Goal: Task Accomplishment & Management: Complete application form

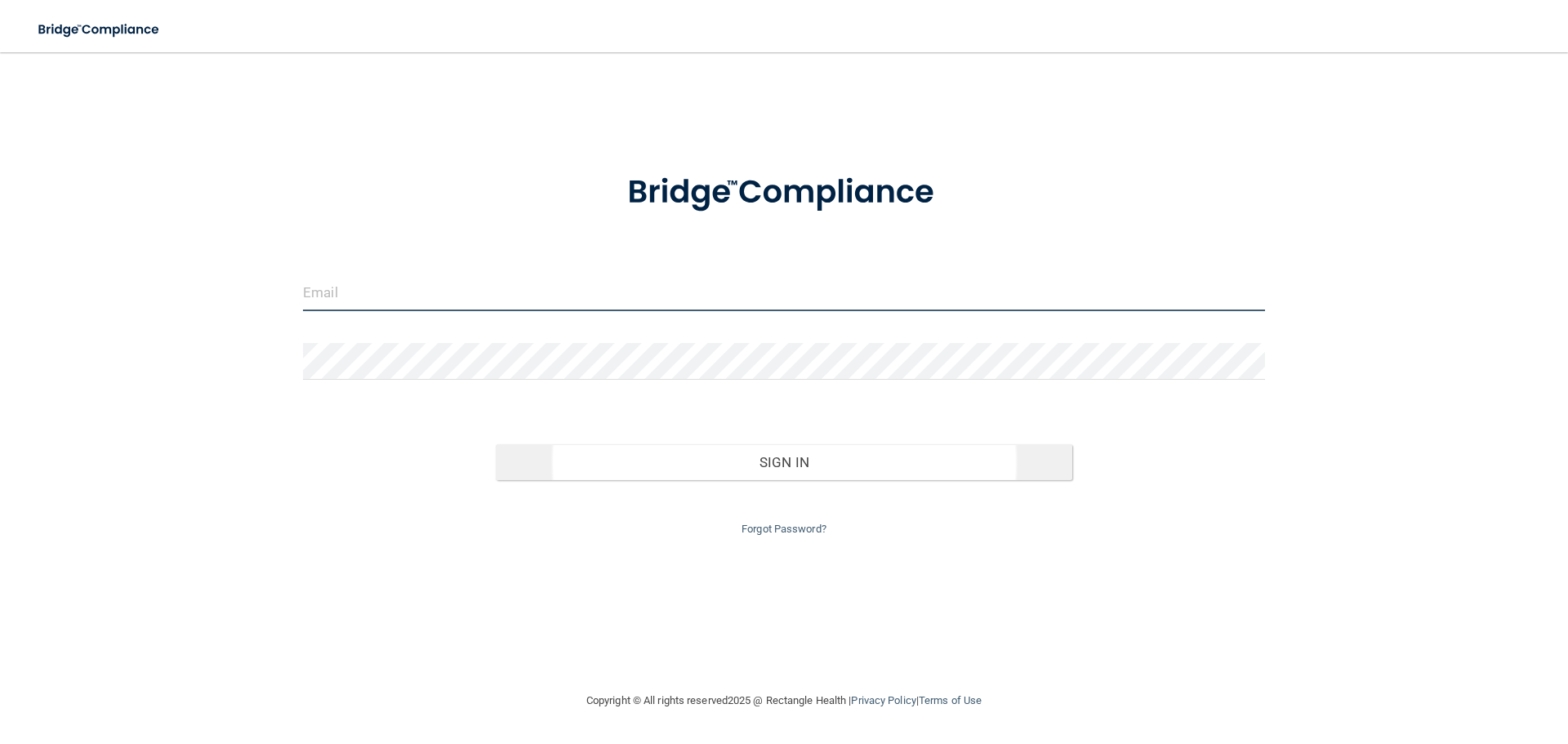
type input "[EMAIL_ADDRESS][DOMAIN_NAME]"
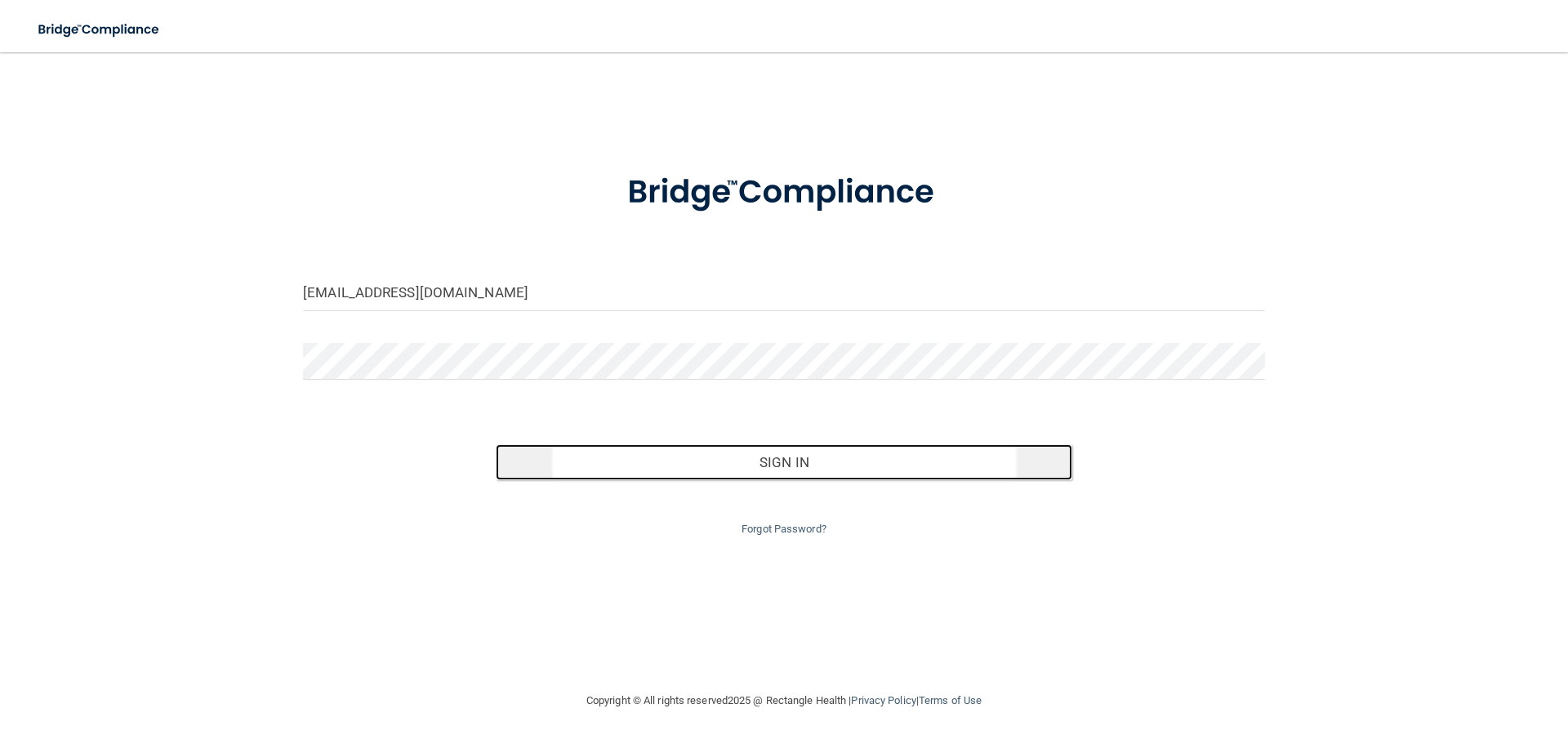
click at [827, 460] on button "Sign In" at bounding box center [784, 462] width 578 height 36
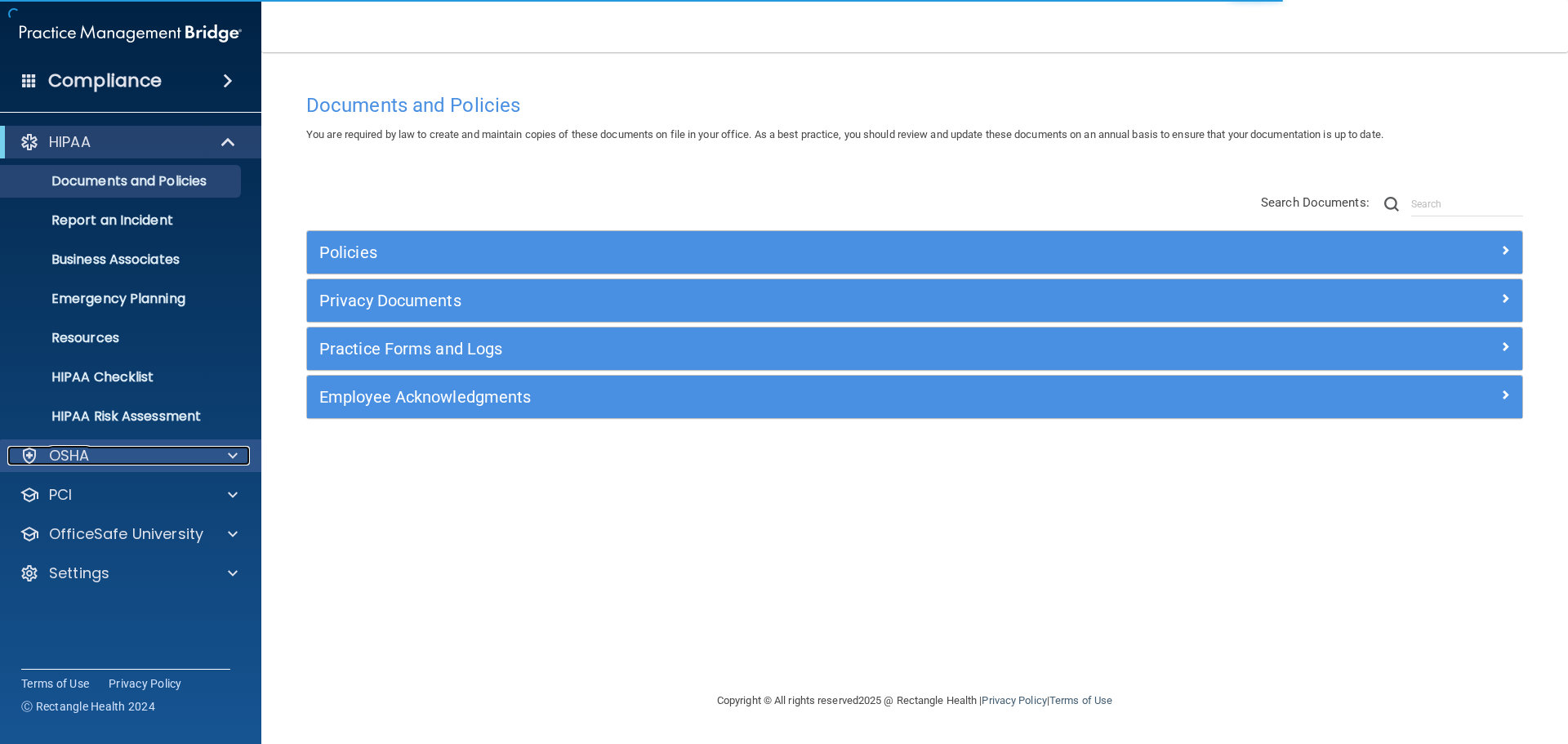
click at [103, 449] on div "OSHA" at bounding box center [108, 456] width 202 height 19
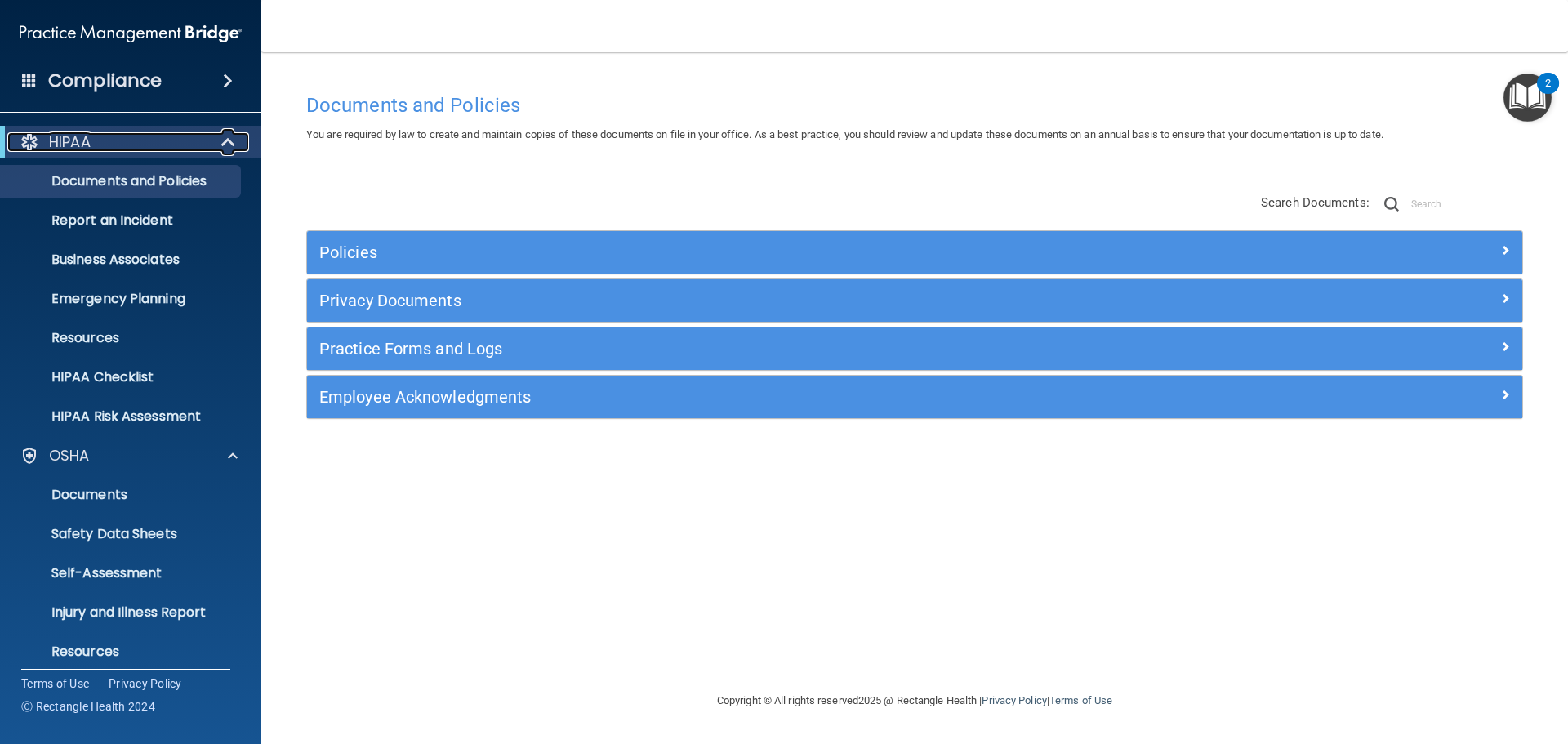
click at [127, 149] on div "HIPAA" at bounding box center [108, 142] width 202 height 19
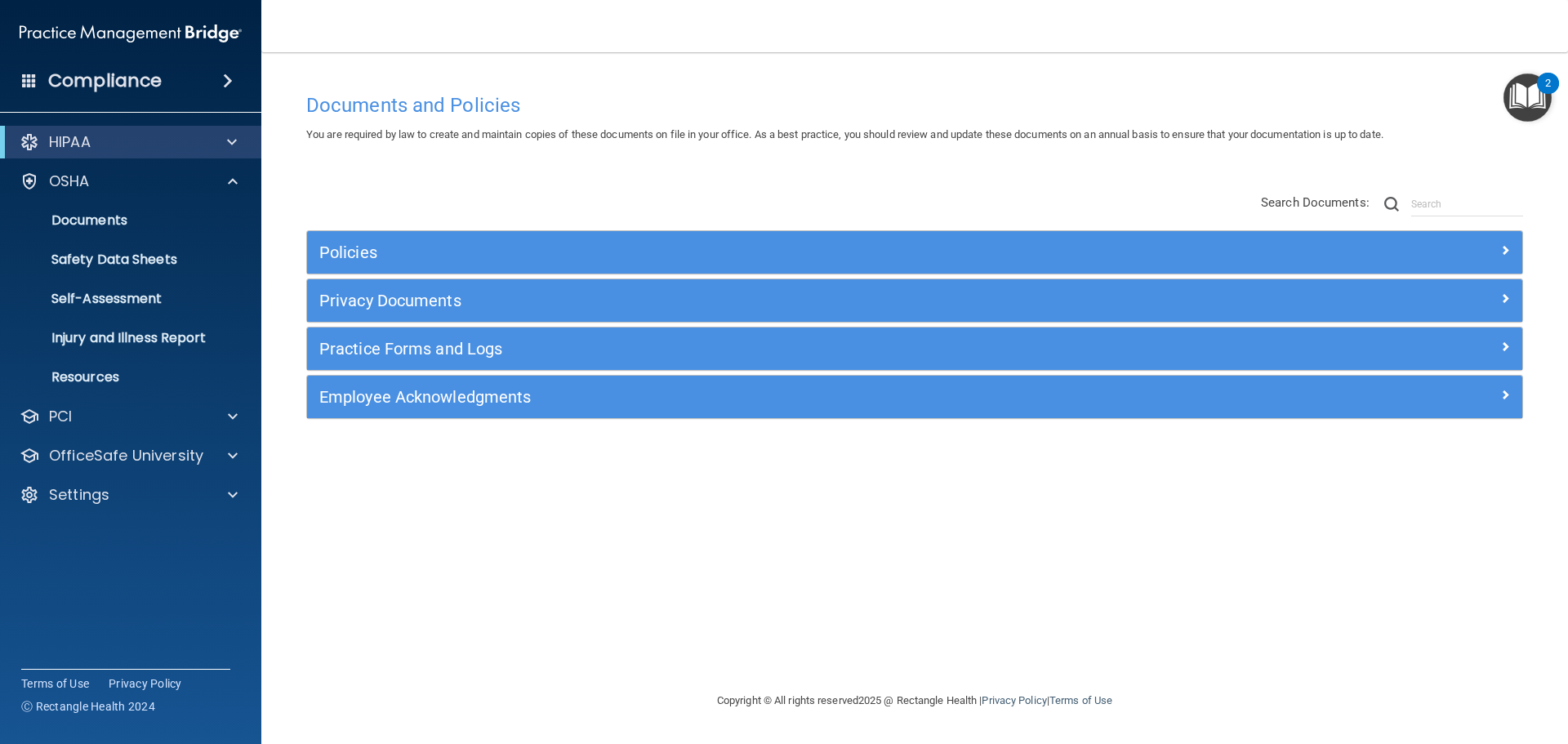
click at [179, 92] on div "Compliance" at bounding box center [131, 81] width 261 height 36
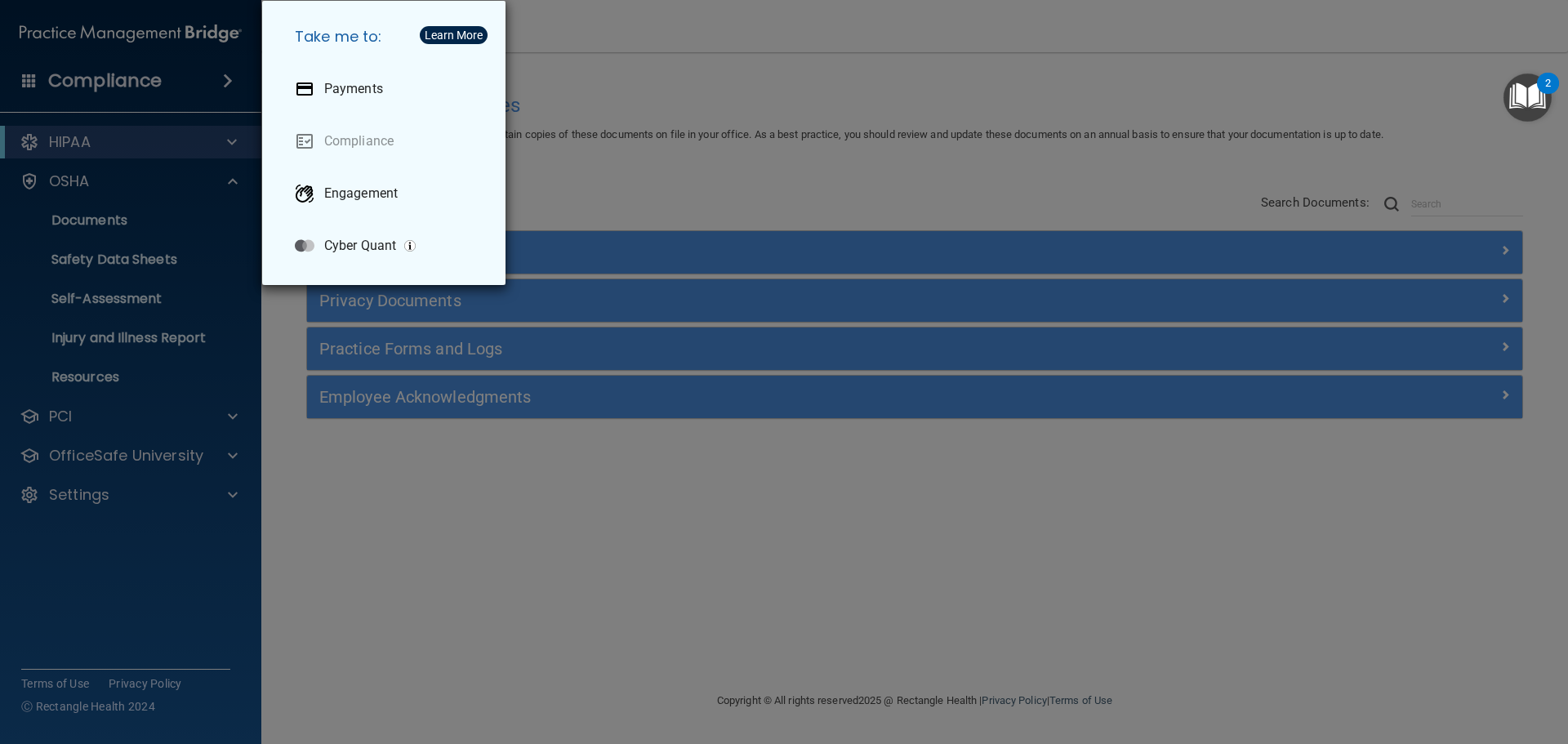
click at [192, 389] on div "Take me to: Payments Compliance Engagement Cyber Quant" at bounding box center [784, 372] width 1568 height 744
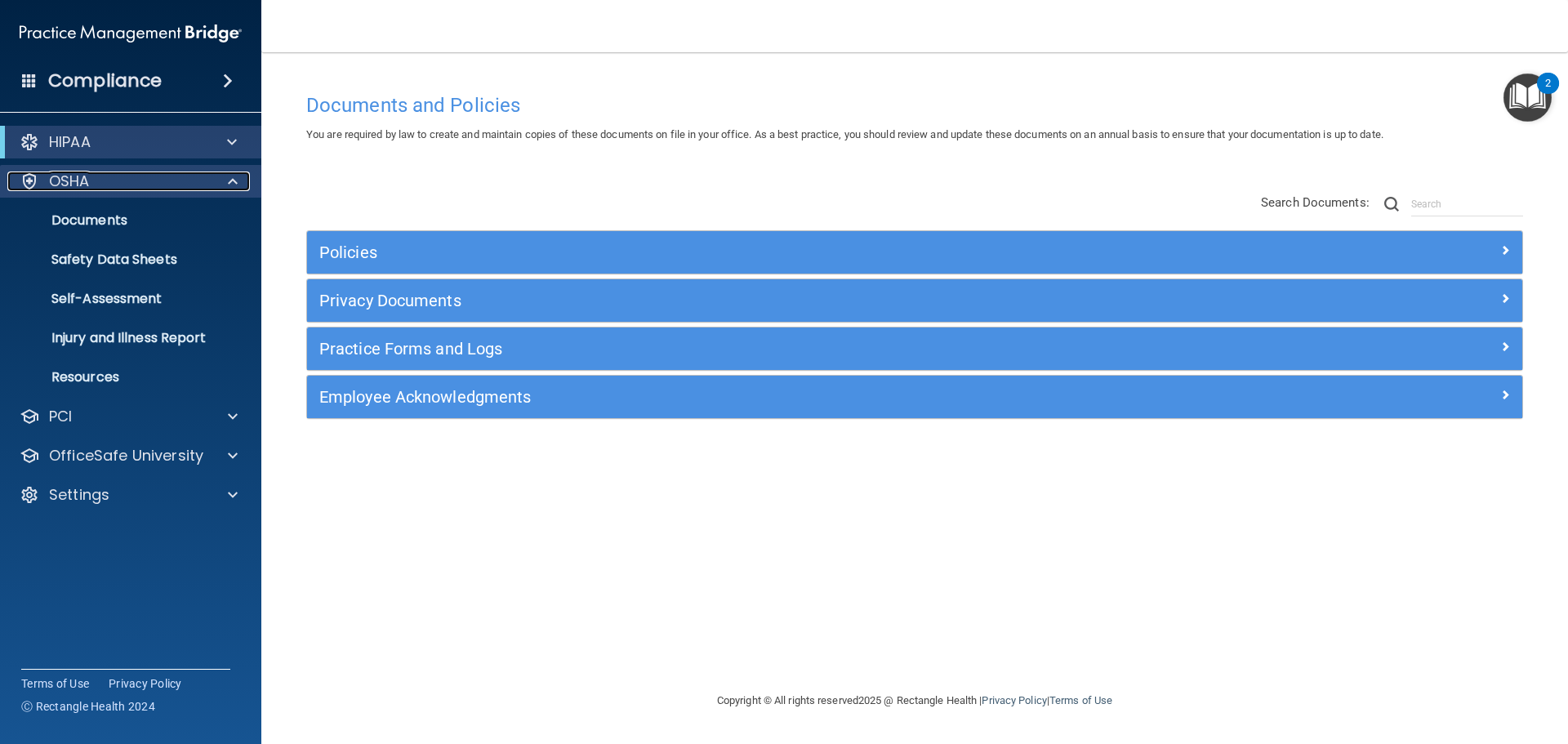
click at [128, 189] on div "OSHA" at bounding box center [108, 181] width 202 height 19
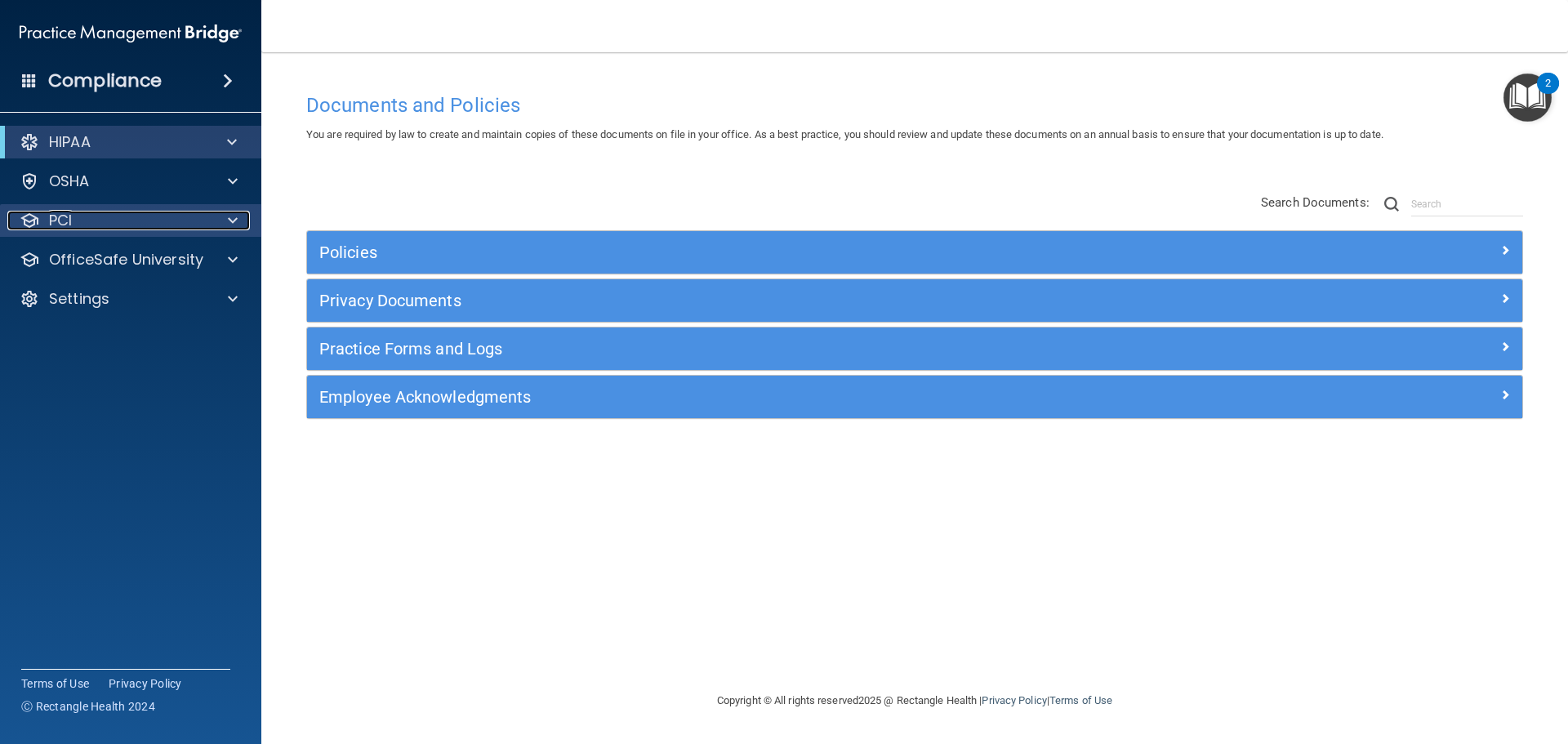
click at [109, 226] on div "PCI" at bounding box center [108, 220] width 202 height 19
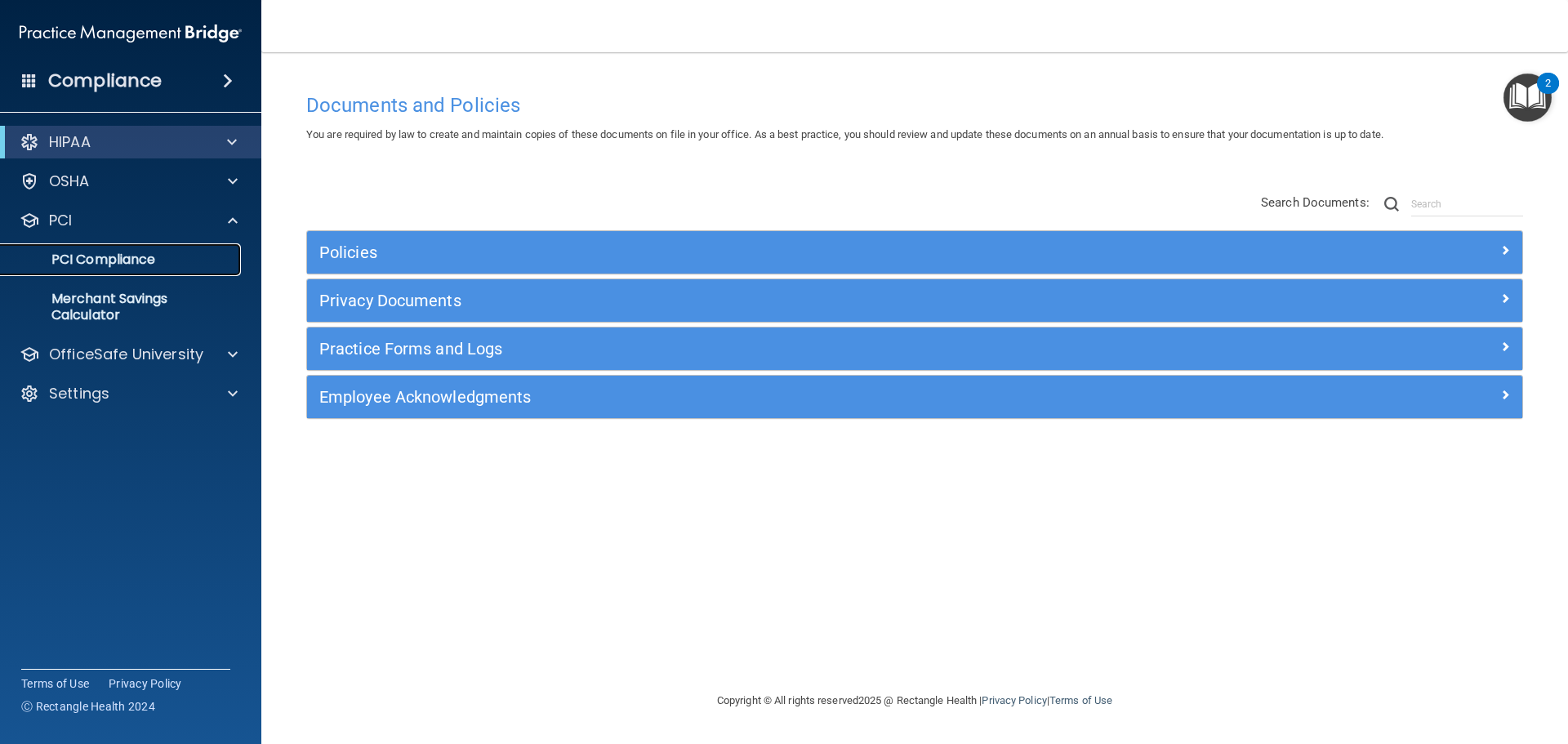
click at [90, 257] on p "PCI Compliance" at bounding box center [122, 259] width 223 height 17
click at [151, 143] on div "HIPAA" at bounding box center [108, 142] width 202 height 19
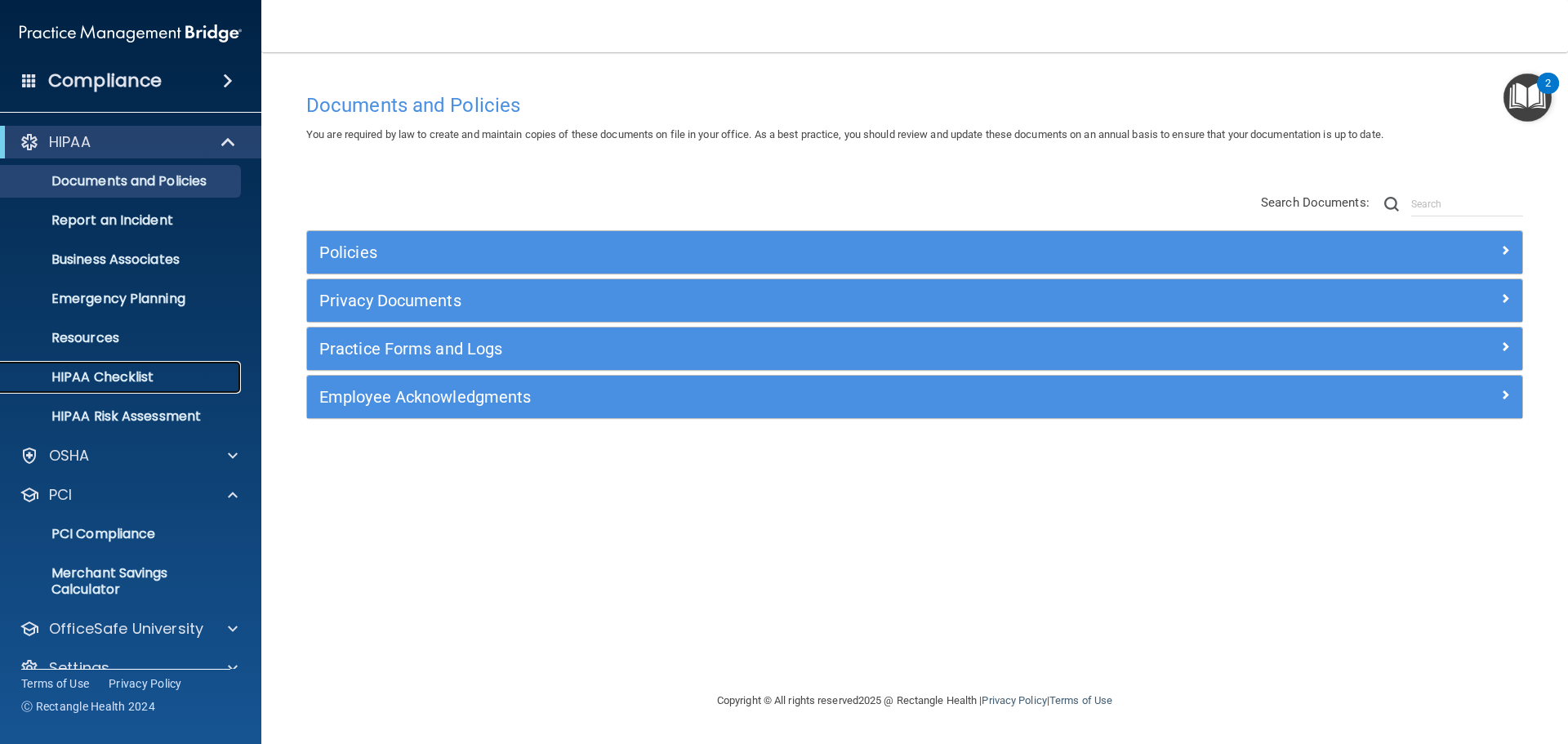
click at [118, 380] on p "HIPAA Checklist" at bounding box center [122, 377] width 223 height 17
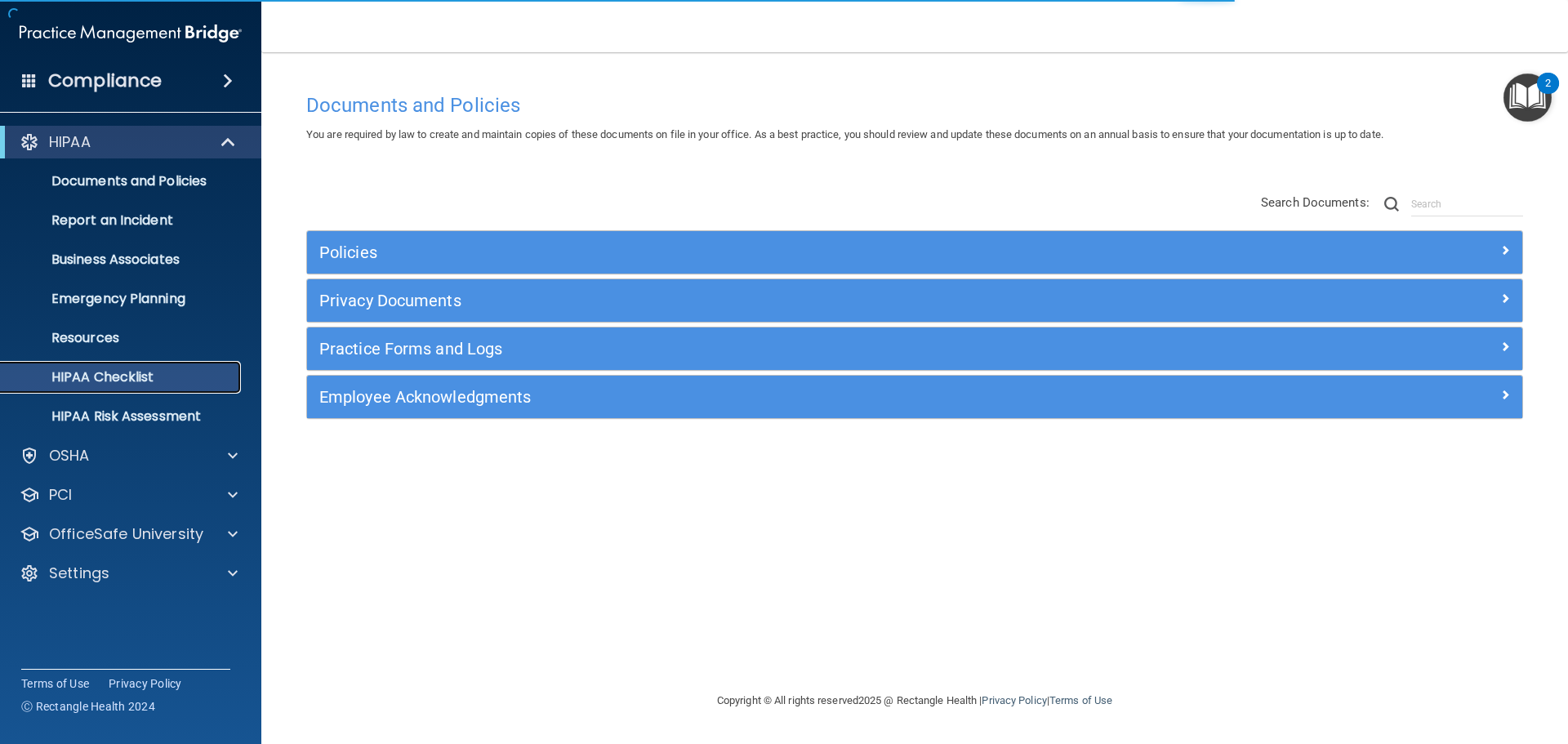
click at [184, 366] on link "HIPAA Checklist" at bounding box center [112, 377] width 258 height 32
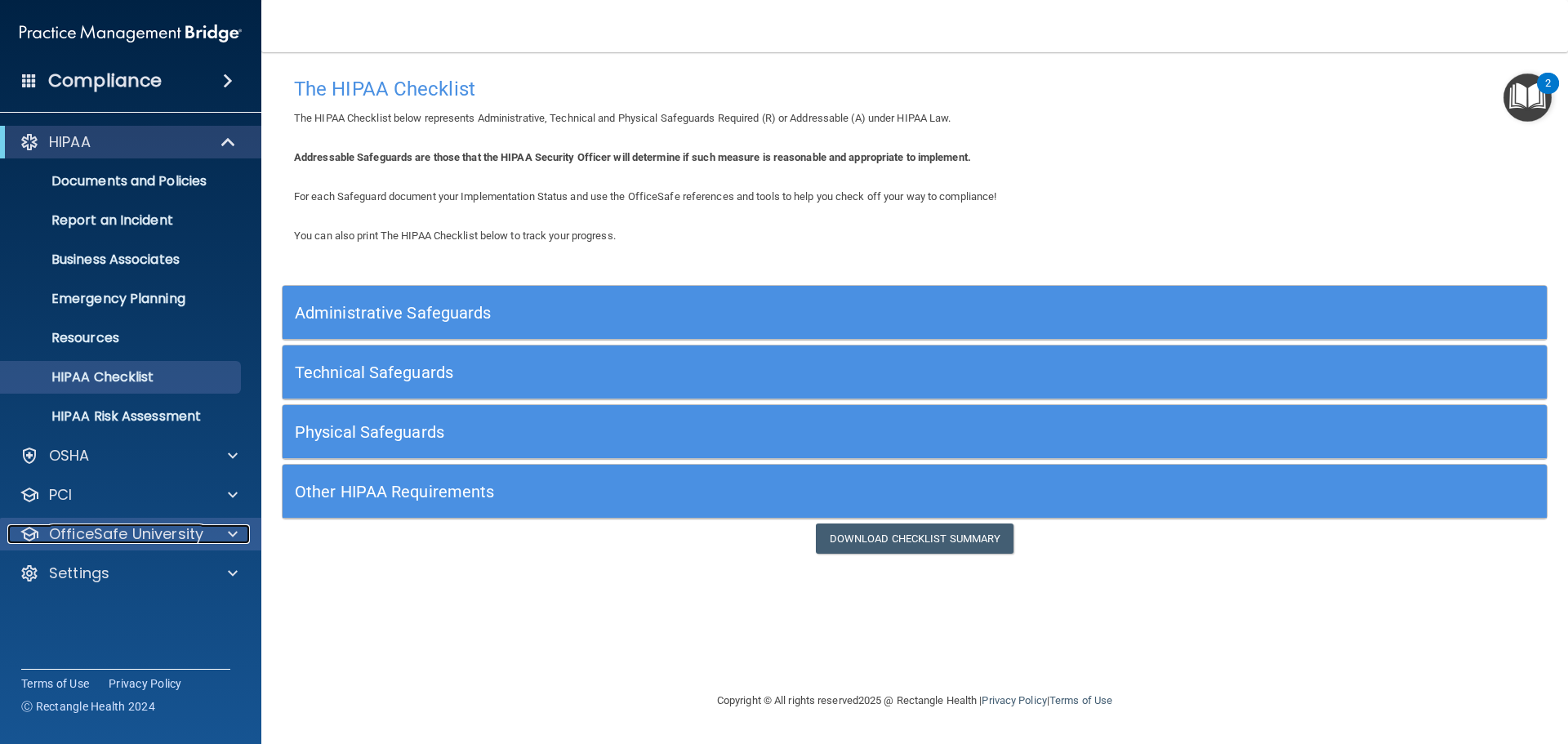
click at [154, 536] on p "OfficeSafe University" at bounding box center [126, 534] width 154 height 19
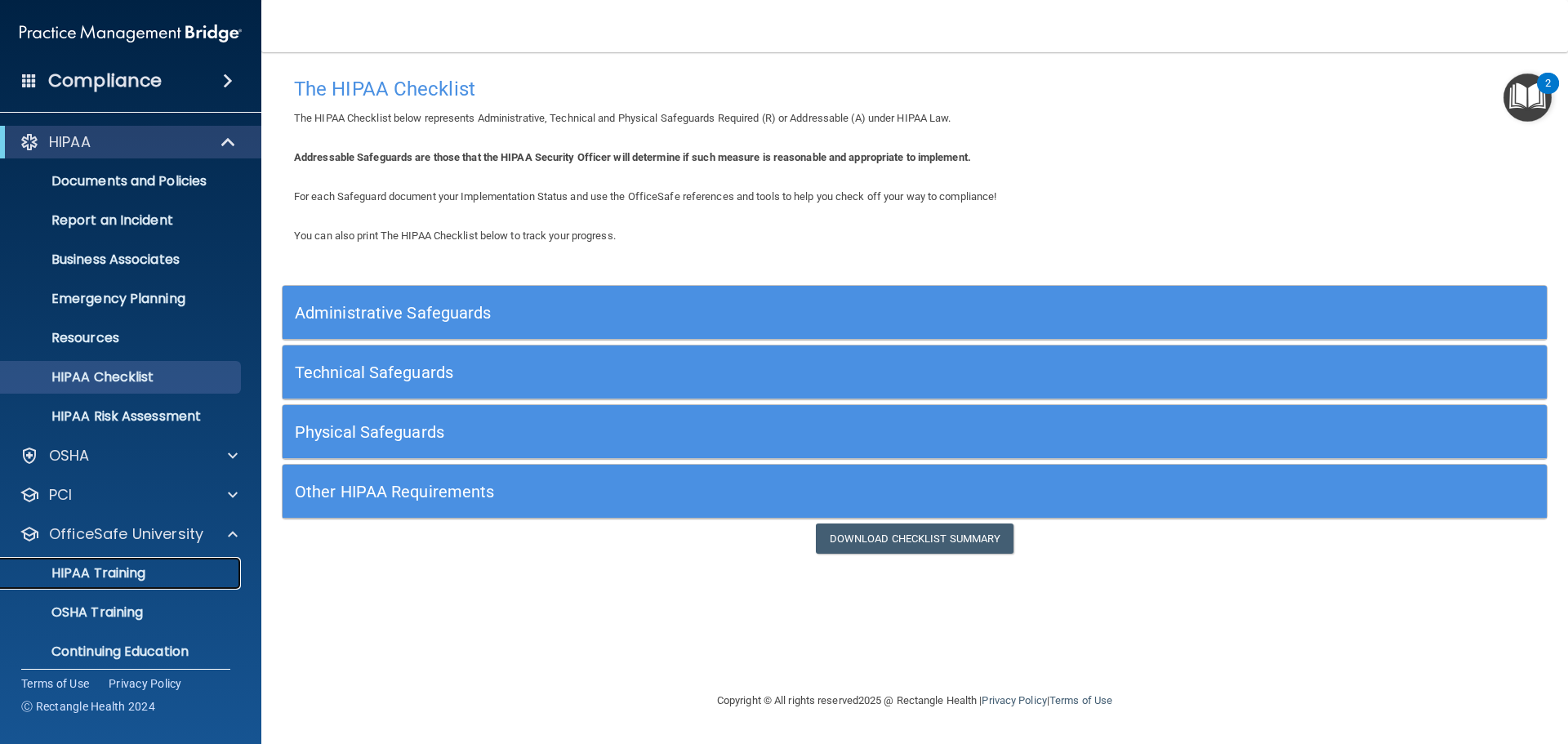
click at [142, 572] on p "HIPAA Training" at bounding box center [78, 573] width 135 height 17
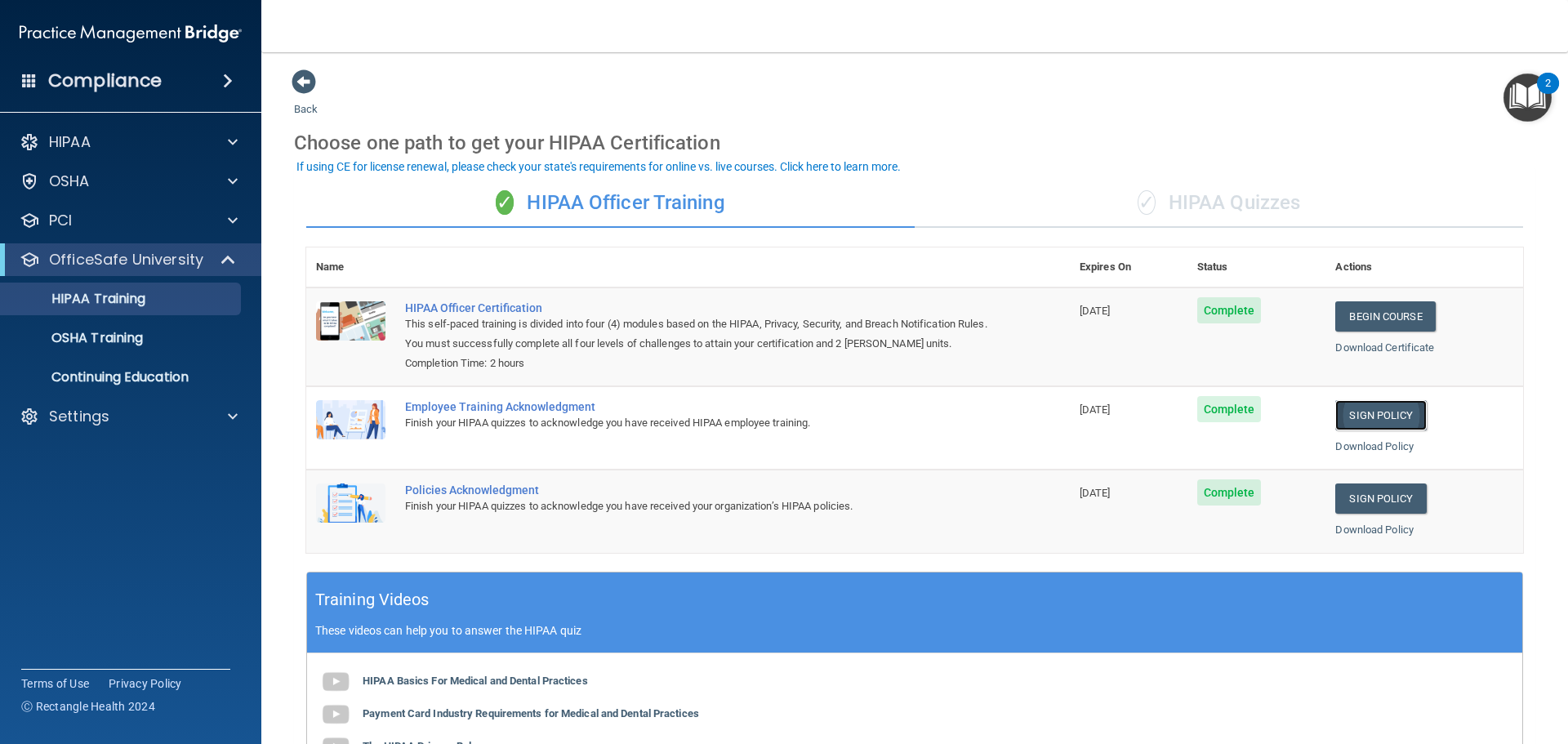
click at [1373, 413] on link "Sign Policy" at bounding box center [1380, 415] width 90 height 30
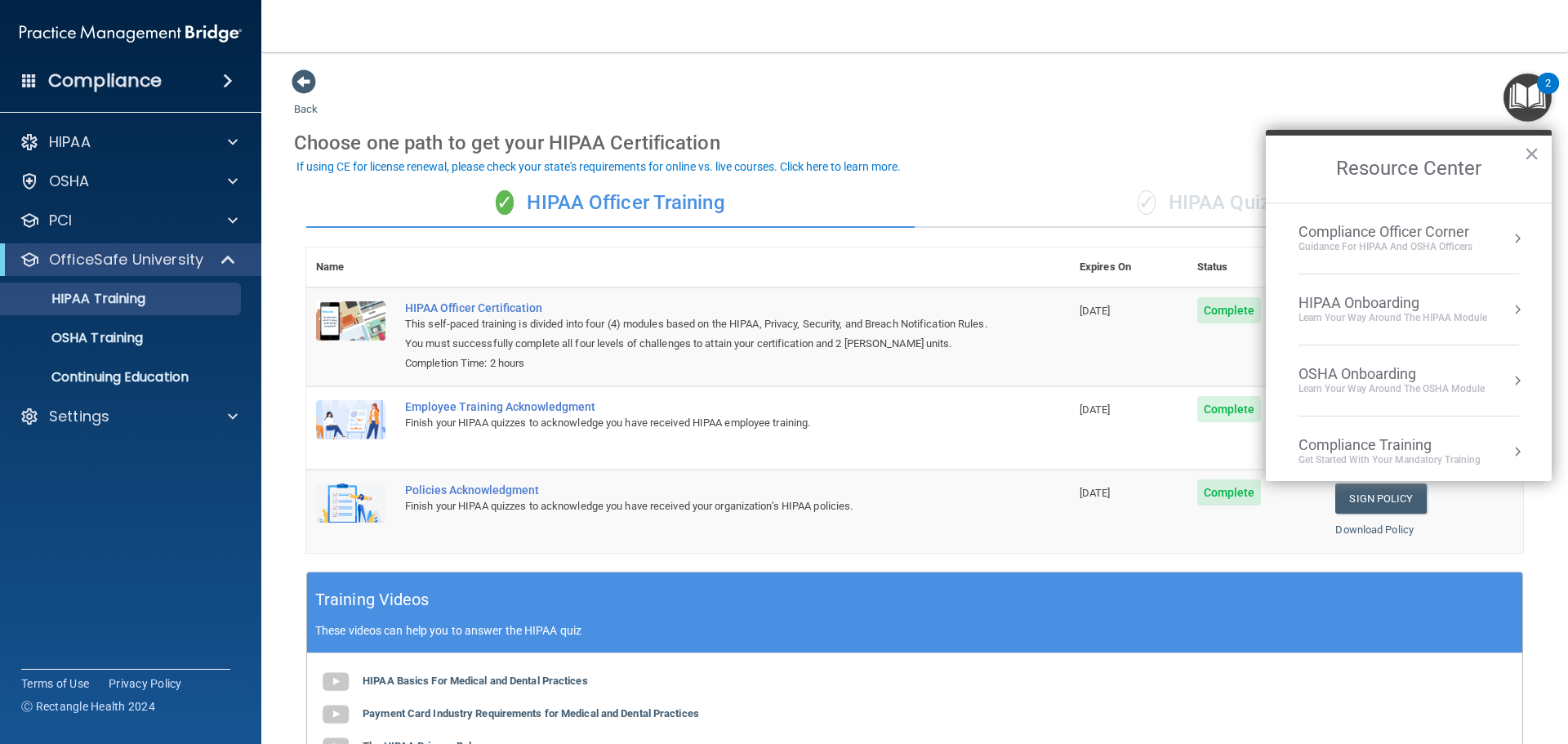
click at [1004, 445] on td "Employee Training Acknowledgment Finish your HIPAA quizzes to acknowledge you h…" at bounding box center [733, 428] width 675 height 83
click at [1535, 159] on button "×" at bounding box center [1532, 153] width 16 height 26
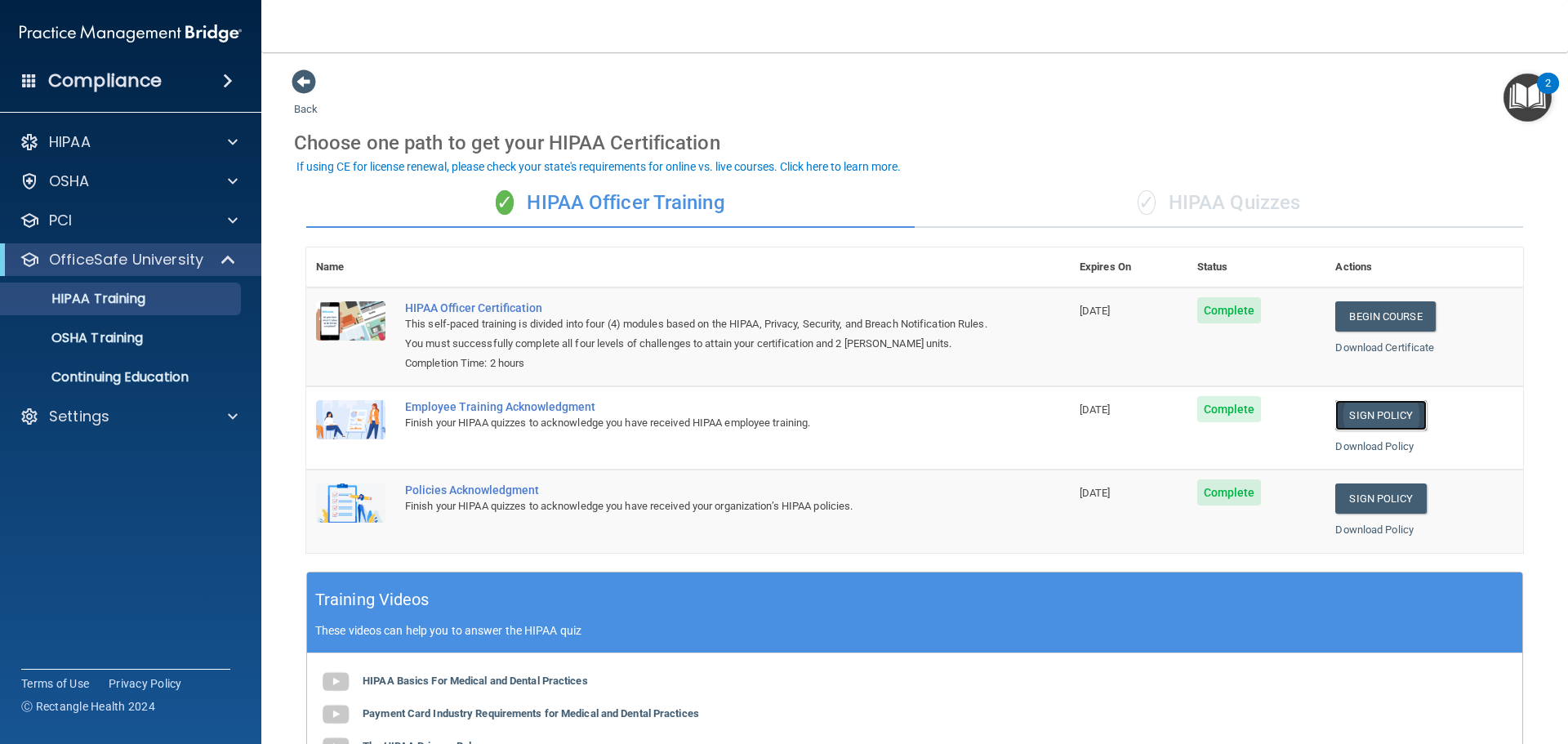
click at [1352, 414] on link "Sign Policy" at bounding box center [1380, 415] width 90 height 30
click at [119, 334] on p "OSHA Training" at bounding box center [76, 337] width 132 height 17
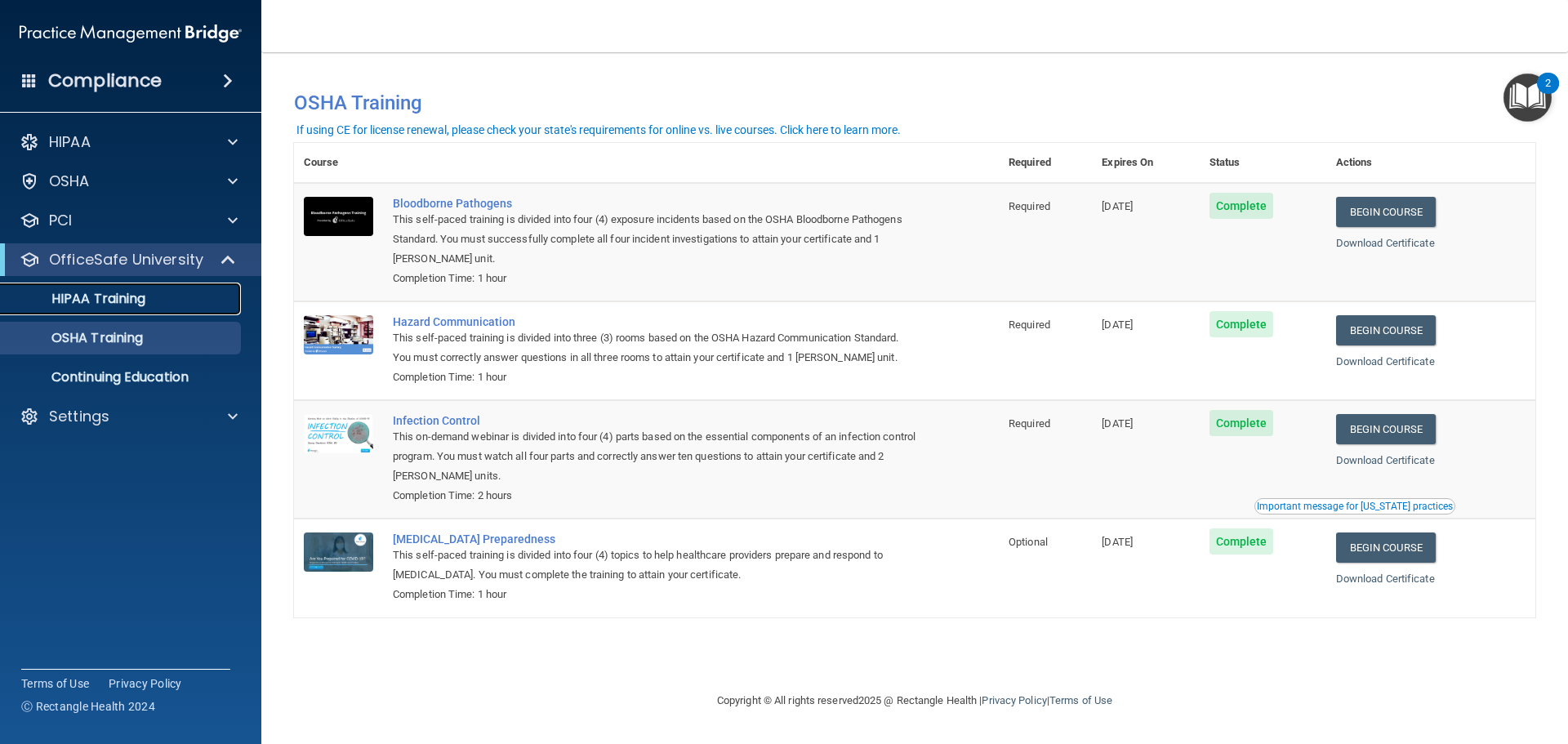
click at [166, 299] on div "HIPAA Training" at bounding box center [122, 299] width 223 height 17
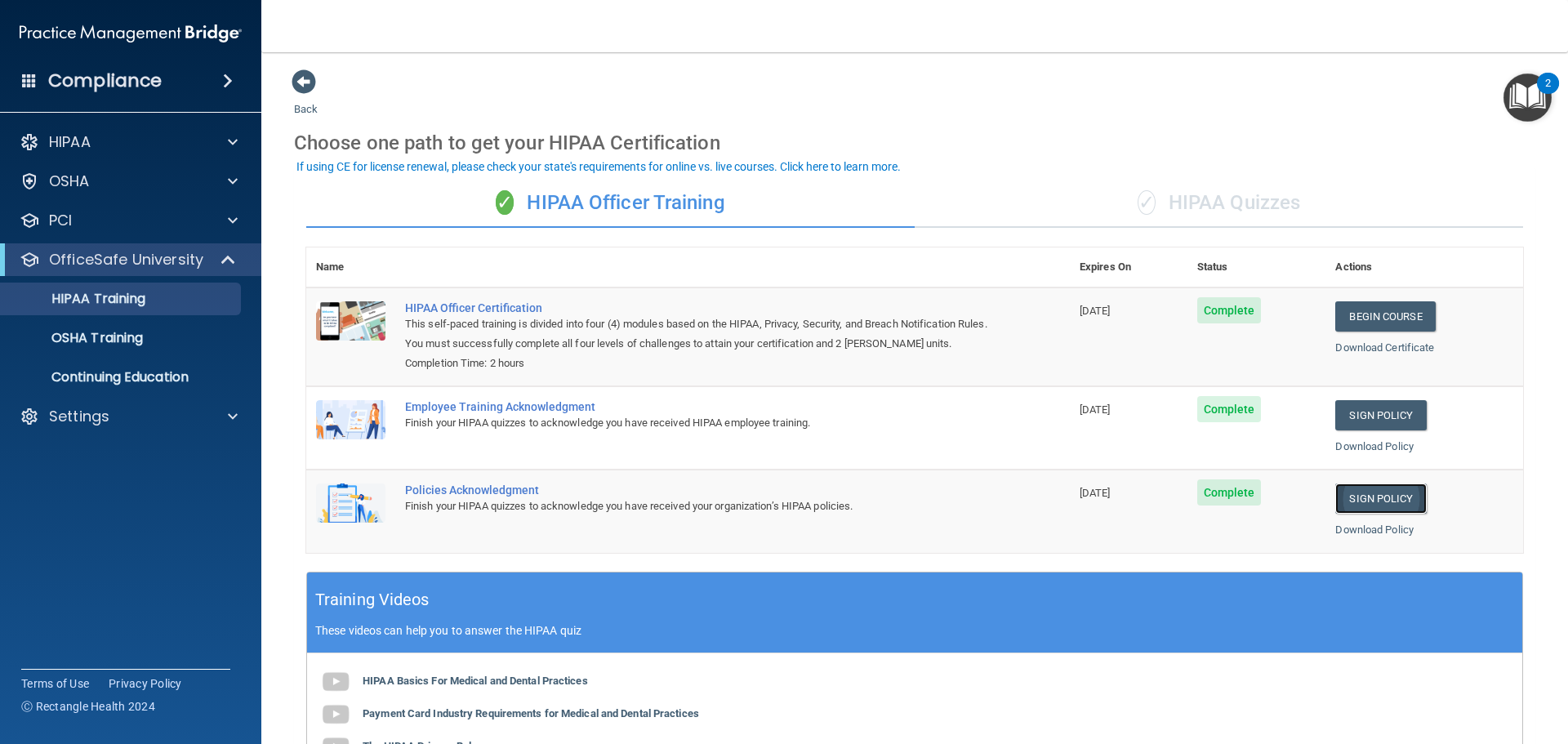
click at [1372, 502] on link "Sign Policy" at bounding box center [1380, 499] width 90 height 30
click at [125, 297] on p "HIPAA Training" at bounding box center [78, 299] width 135 height 17
click at [126, 335] on p "OSHA Training" at bounding box center [76, 337] width 132 height 17
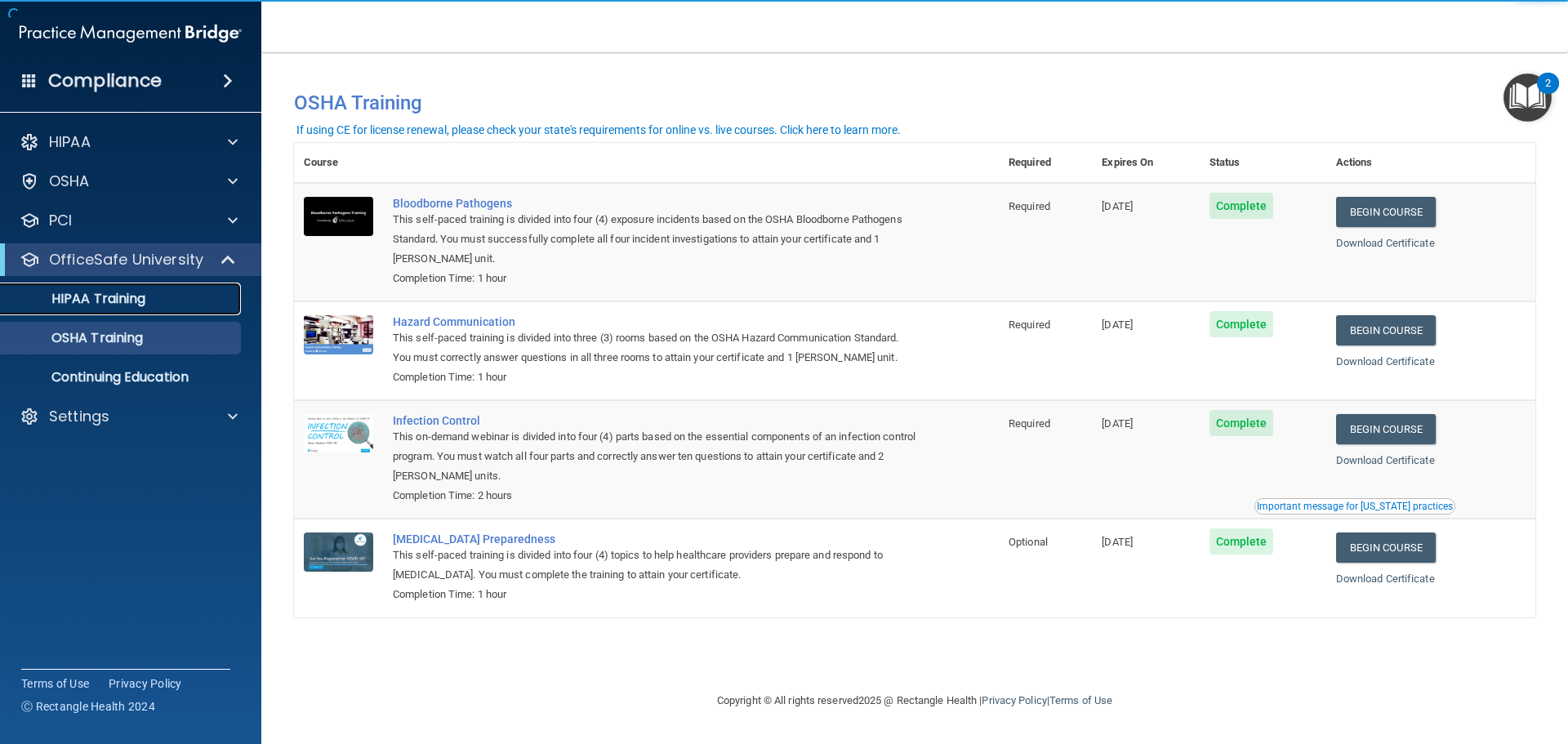
click at [130, 301] on p "HIPAA Training" at bounding box center [78, 299] width 135 height 17
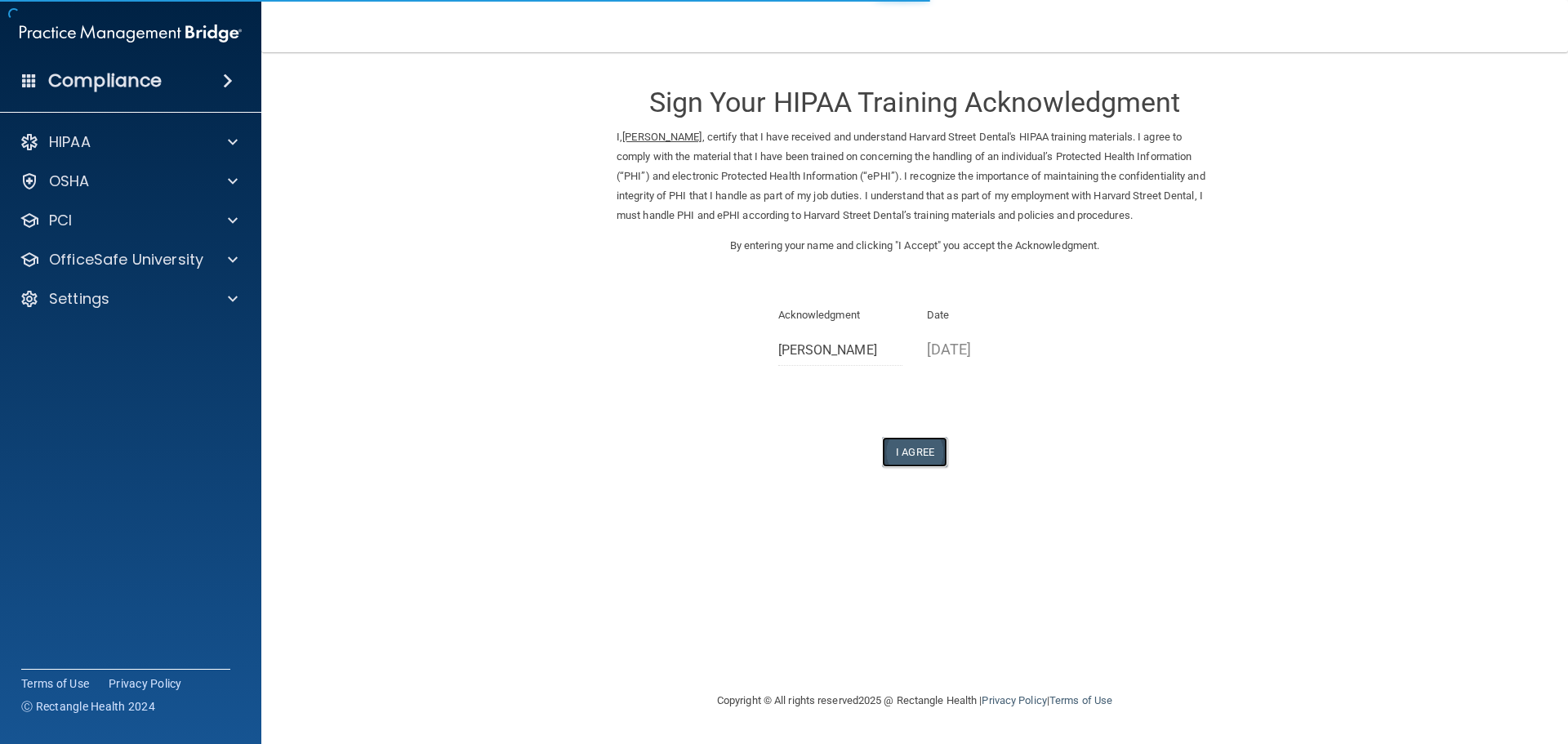
click at [911, 452] on button "I Agree" at bounding box center [914, 452] width 66 height 30
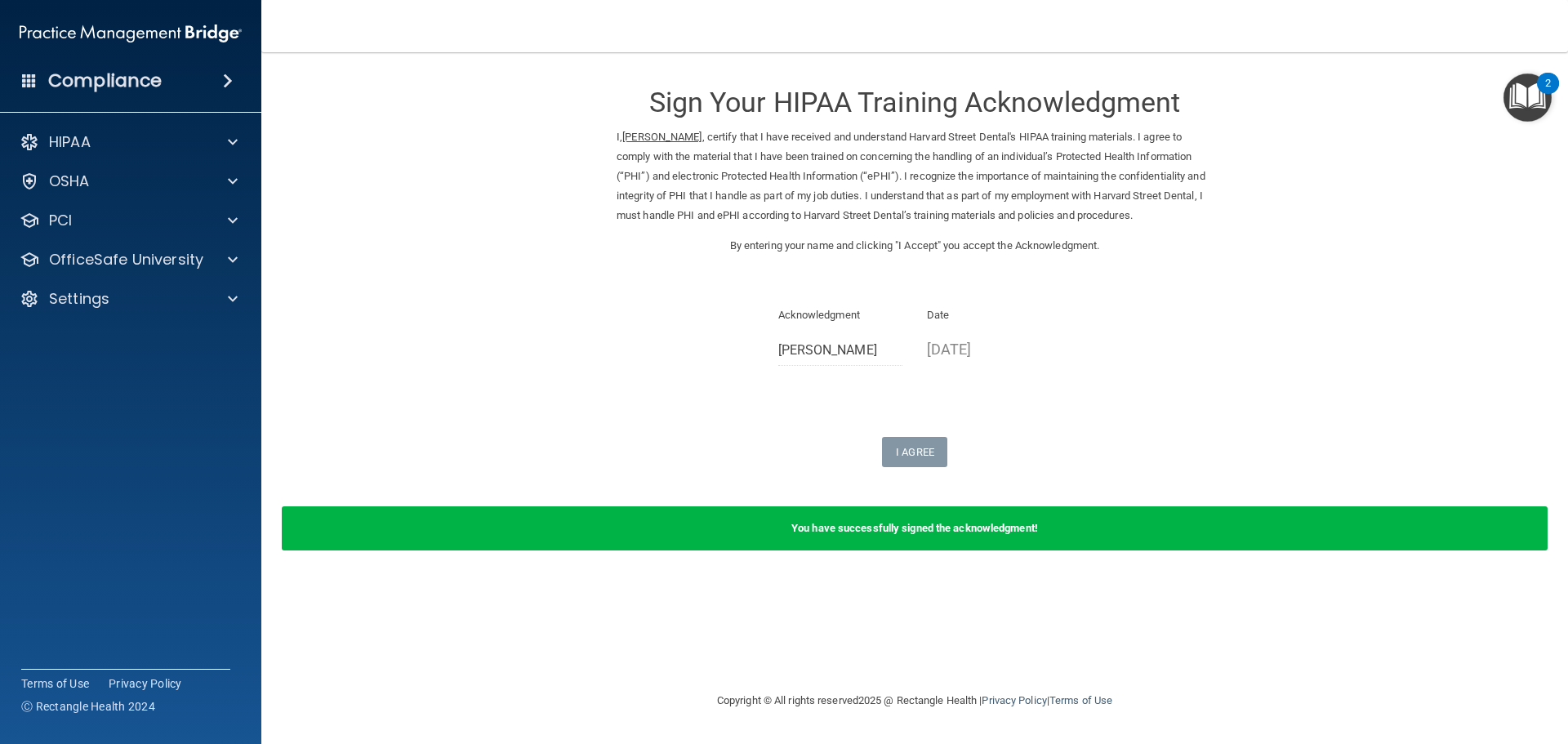
click at [1543, 102] on img "Open Resource Center, 2 new notifications" at bounding box center [1528, 97] width 48 height 48
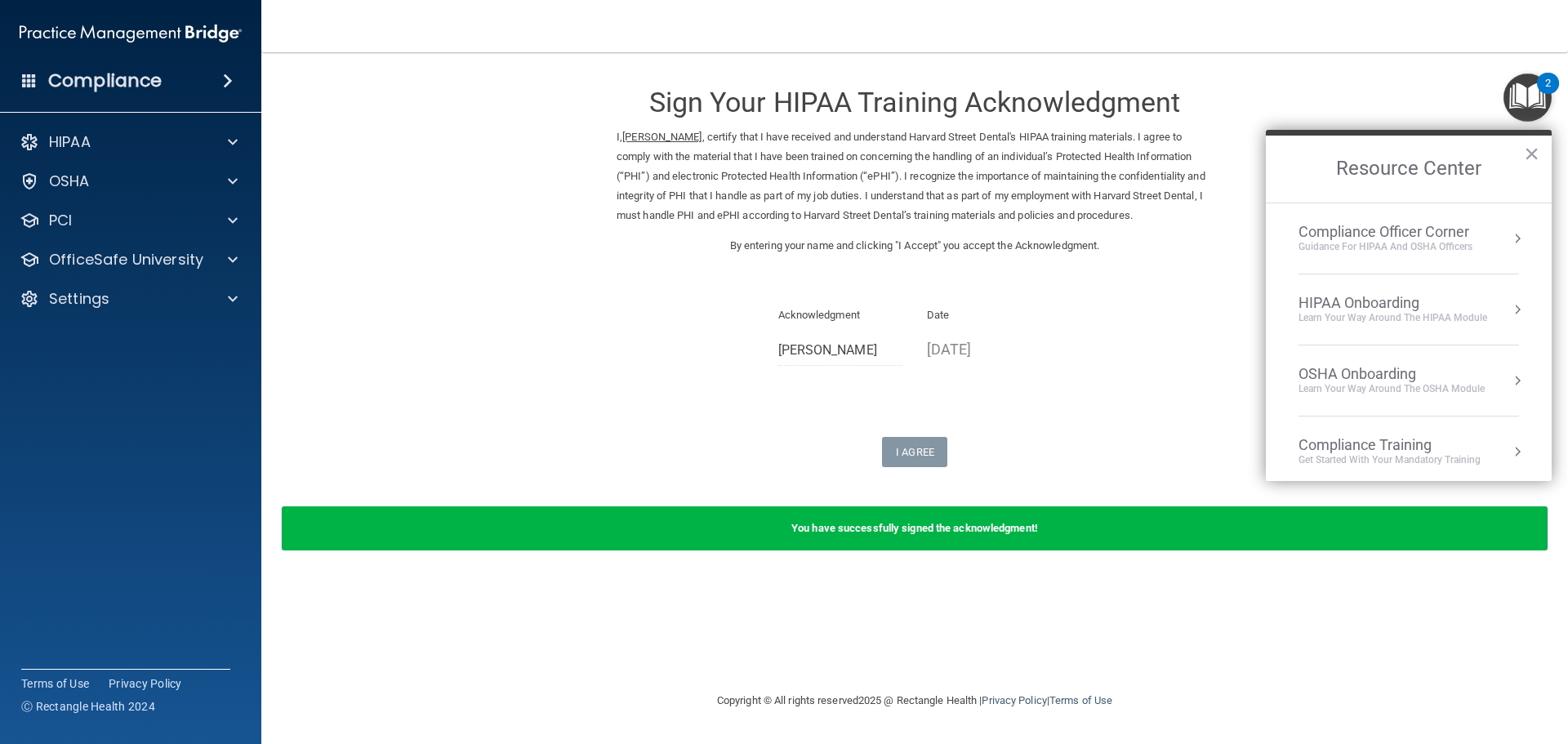
click at [1421, 100] on form "Sign Your HIPAA Training Acknowledgment I, Liz Couto , certify that I have rece…" at bounding box center [914, 319] width 1241 height 501
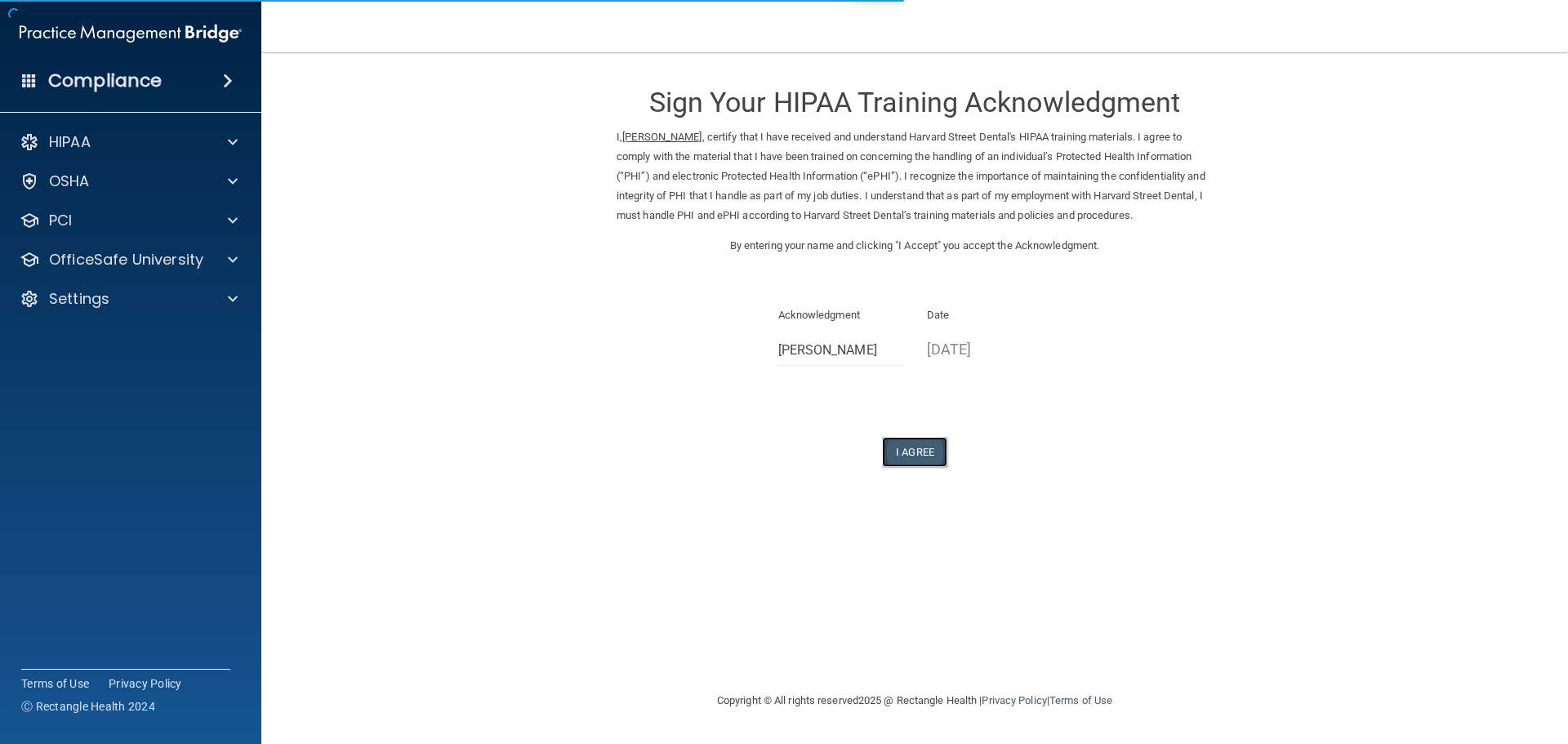
click at [939, 450] on button "I Agree" at bounding box center [914, 452] width 66 height 30
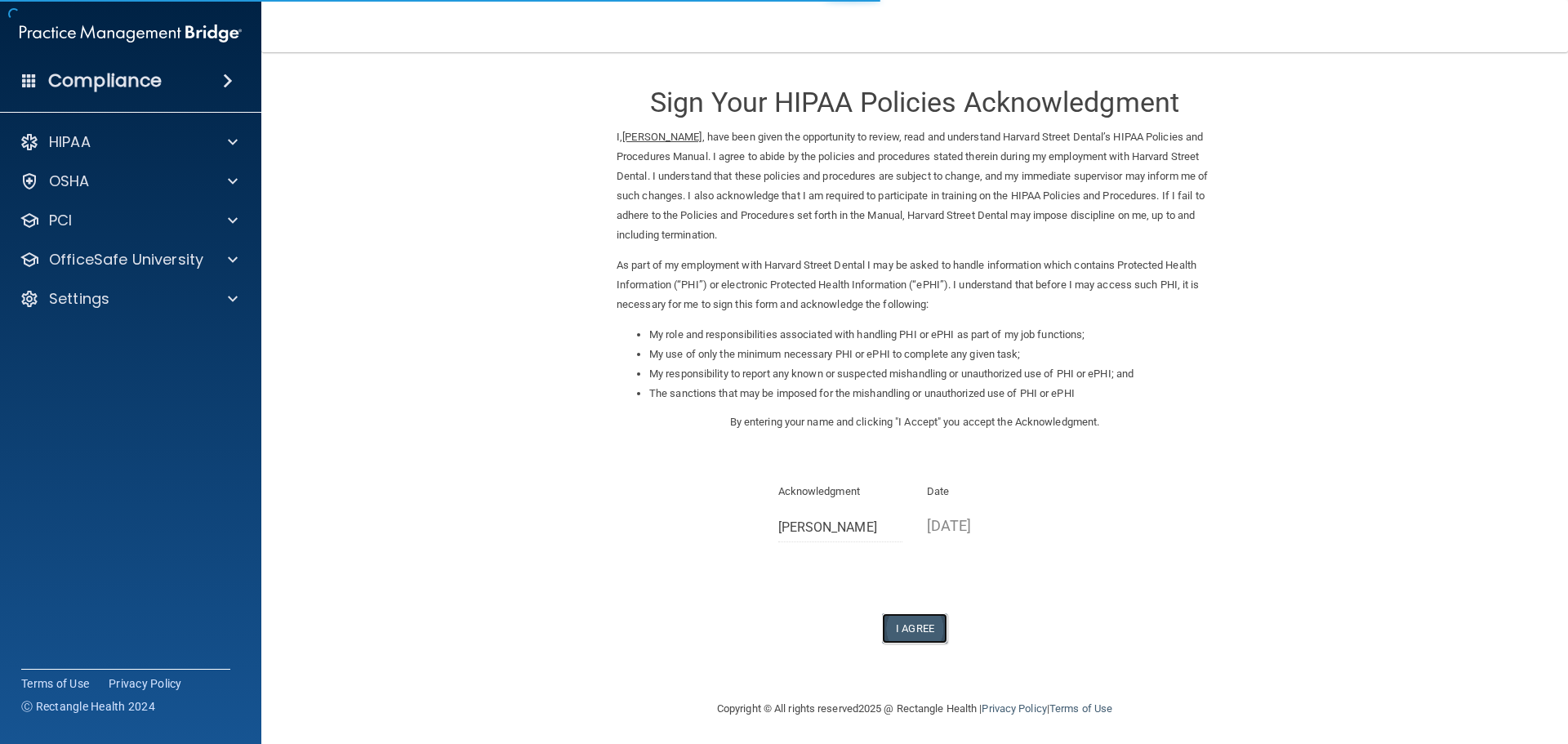
click at [907, 620] on button "I Agree" at bounding box center [914, 628] width 66 height 30
